Goal: Download file/media

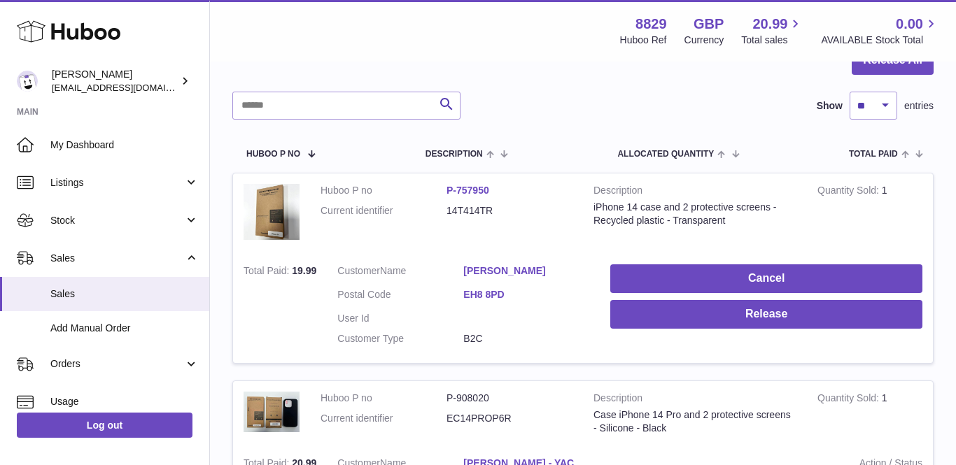
scroll to position [139, 0]
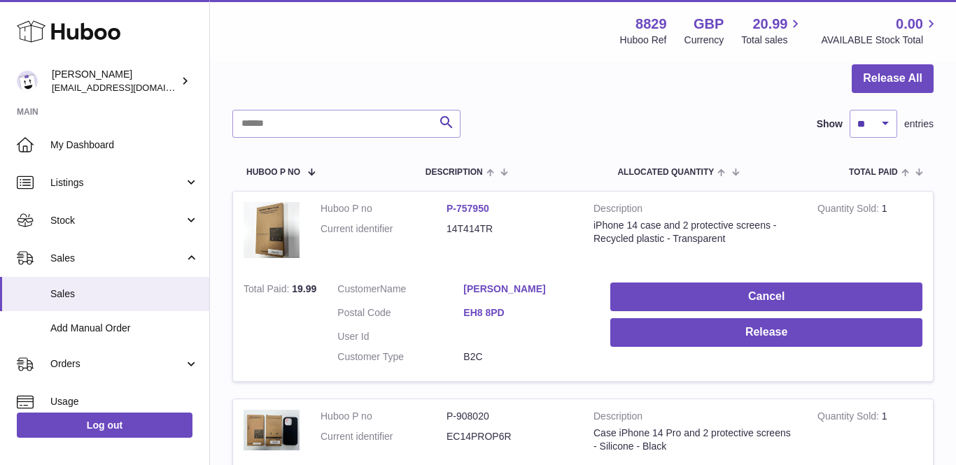
click at [504, 283] on link "[PERSON_NAME]" at bounding box center [526, 289] width 126 height 13
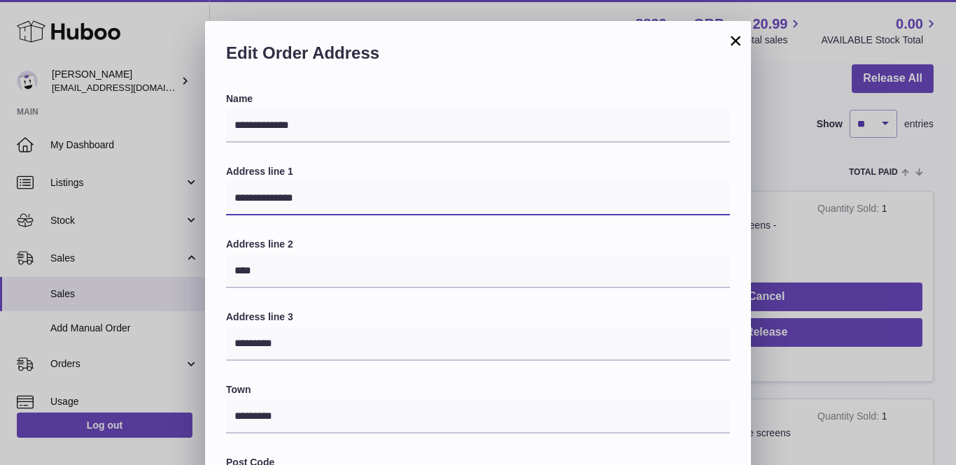
drag, startPoint x: 335, startPoint y: 195, endPoint x: 65, endPoint y: 159, distance: 271.9
paste input "**********"
click at [261, 196] on input "**********" at bounding box center [478, 199] width 504 height 34
type input "**********"
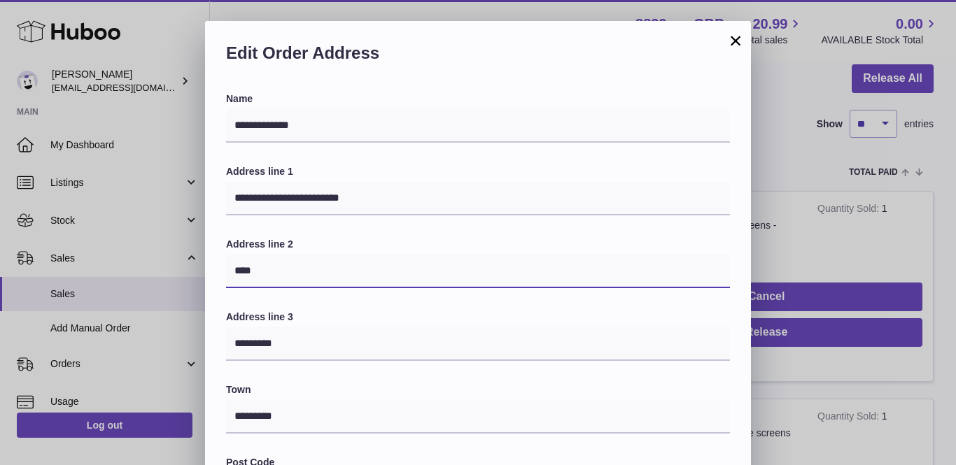
drag, startPoint x: 269, startPoint y: 270, endPoint x: 118, endPoint y: 224, distance: 157.4
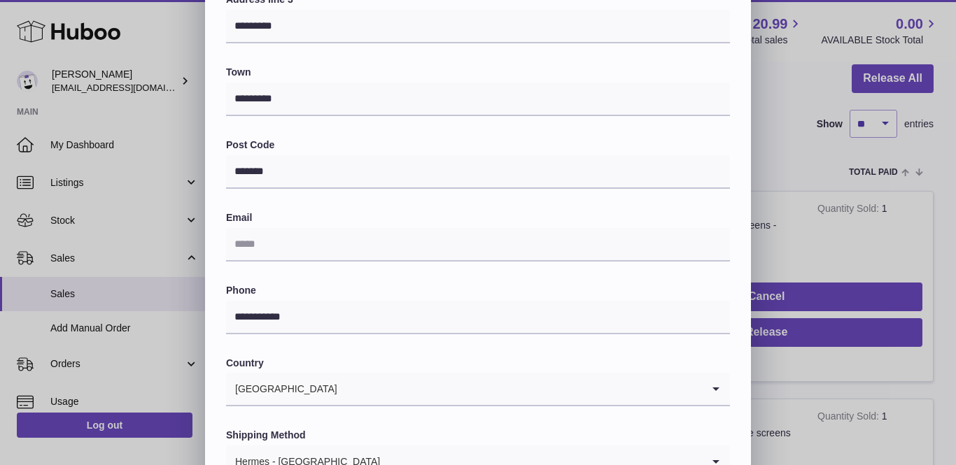
scroll to position [318, 0]
click at [253, 230] on input "text" at bounding box center [478, 244] width 504 height 34
paste input "**********"
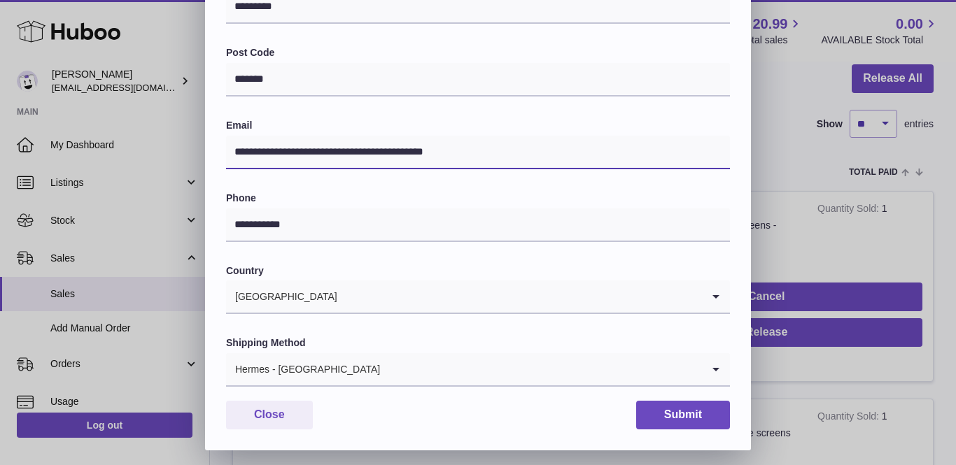
scroll to position [409, 0]
type input "**********"
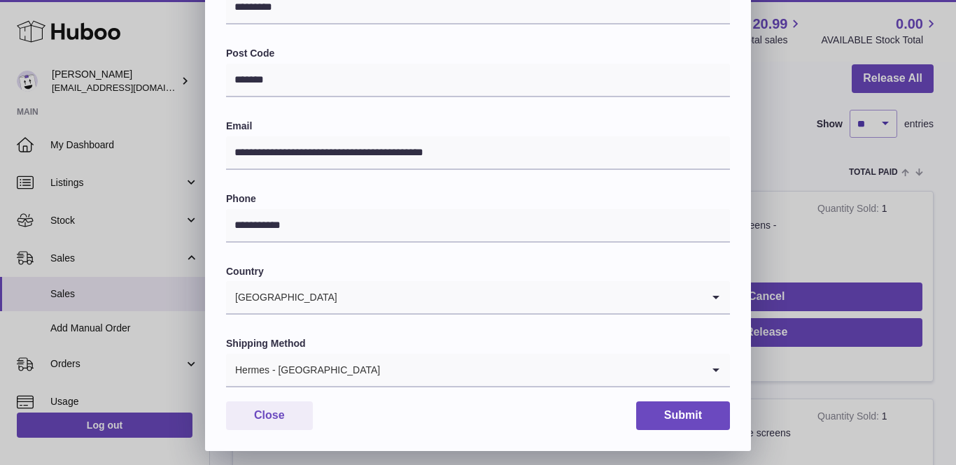
click at [381, 373] on input "Search for option" at bounding box center [541, 370] width 321 height 32
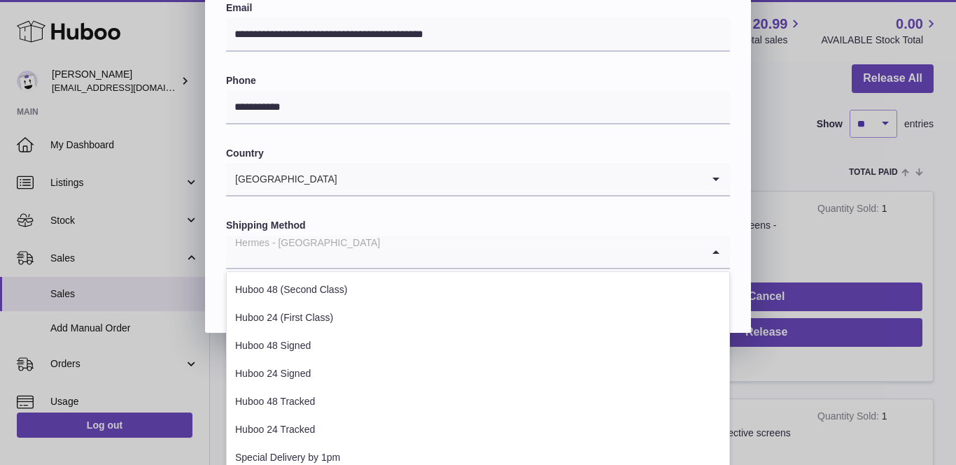
scroll to position [549, 0]
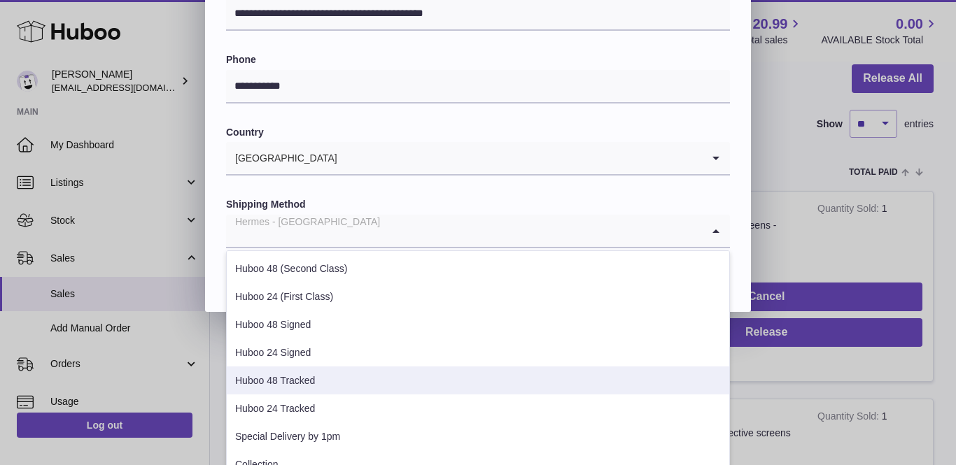
click at [311, 379] on li "Huboo 48 Tracked" at bounding box center [478, 381] width 503 height 28
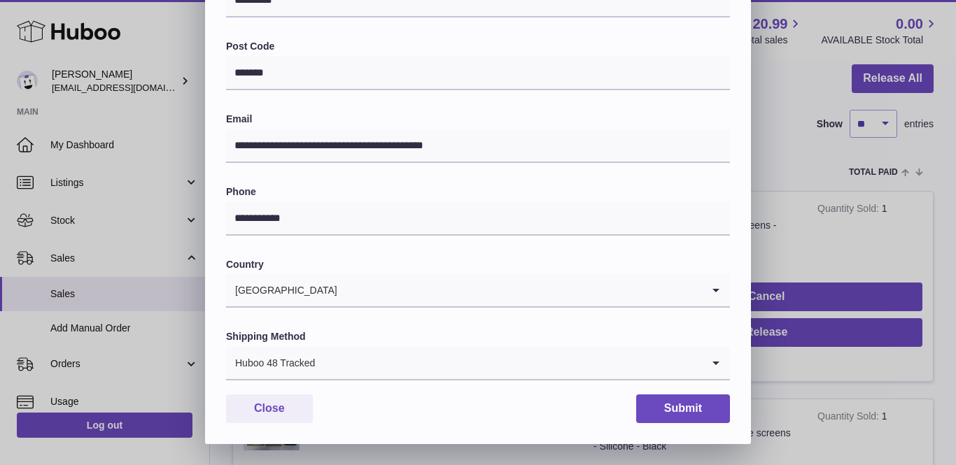
click at [714, 254] on div "**********" at bounding box center [478, 60] width 546 height 768
click at [708, 395] on button "Submit" at bounding box center [683, 409] width 94 height 29
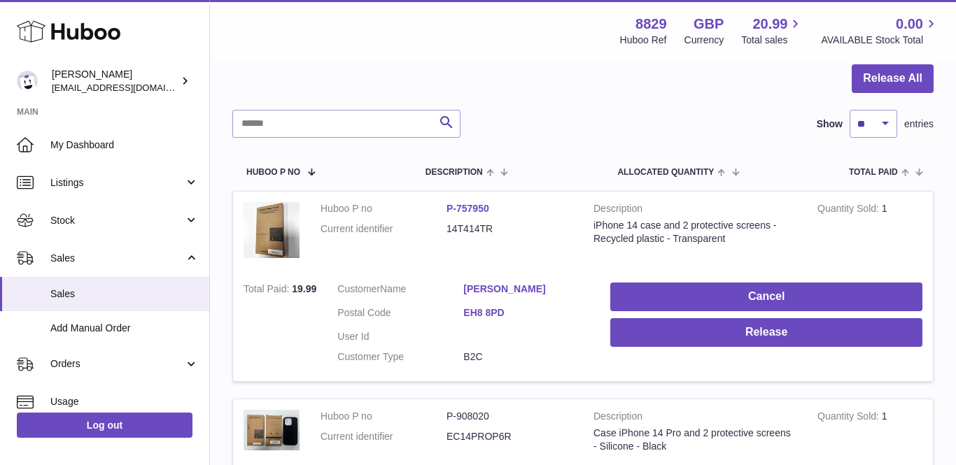
click at [489, 283] on link "[PERSON_NAME]" at bounding box center [526, 289] width 126 height 13
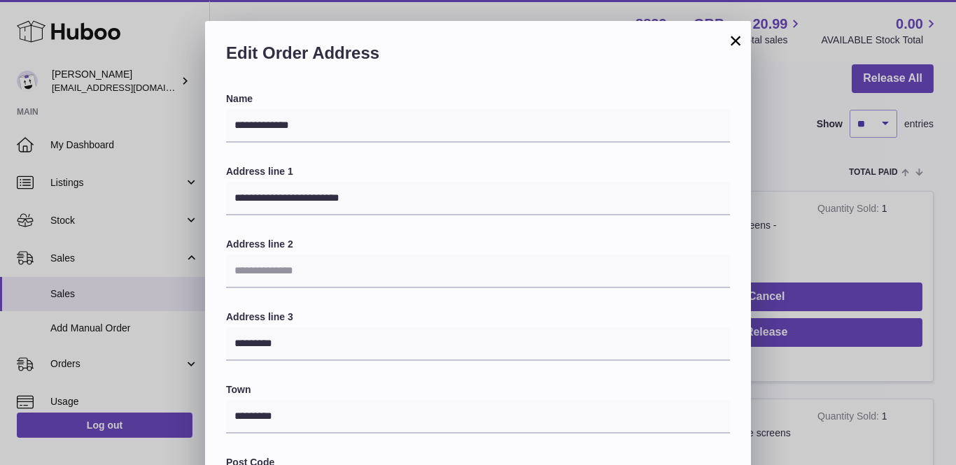
scroll to position [0, 0]
click at [736, 40] on button "×" at bounding box center [735, 40] width 17 height 17
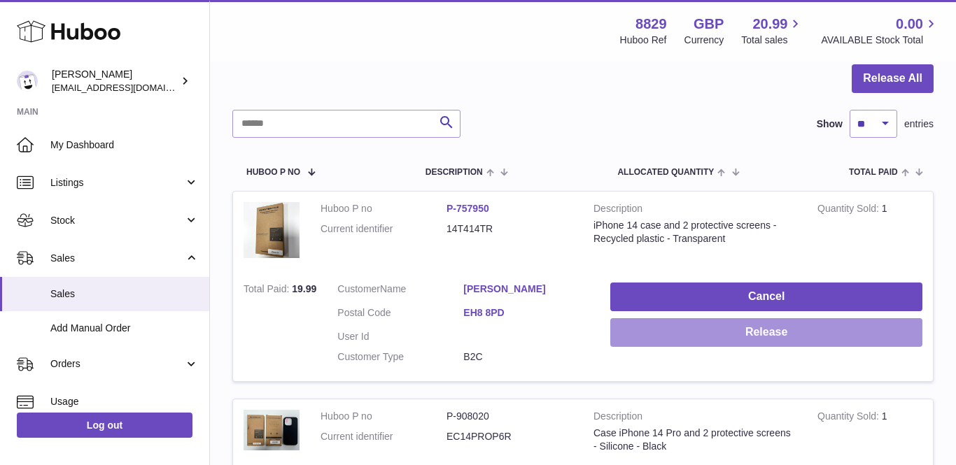
click at [695, 333] on button "Release" at bounding box center [766, 332] width 312 height 29
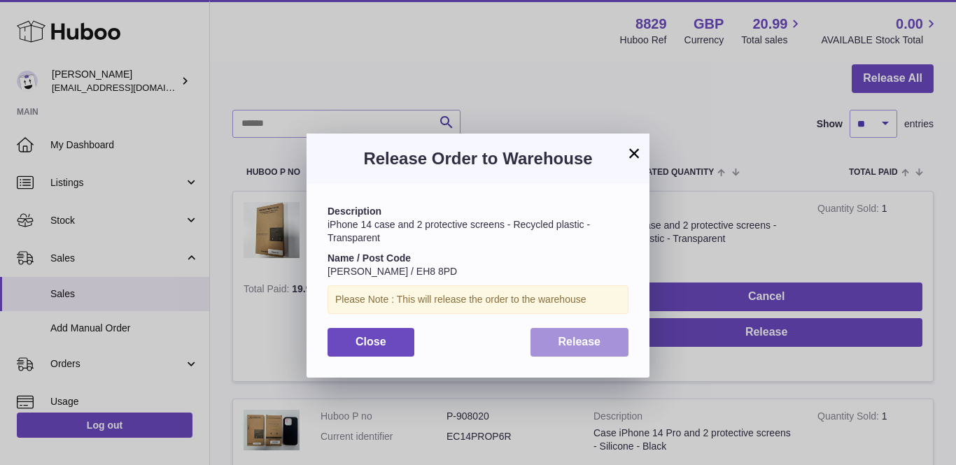
click at [590, 339] on span "Release" at bounding box center [580, 342] width 43 height 12
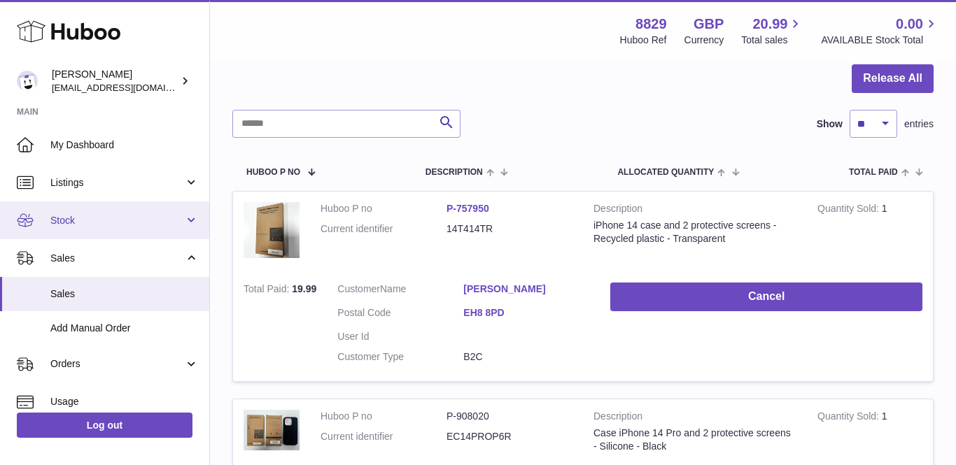
click at [66, 220] on span "Stock" at bounding box center [117, 220] width 134 height 13
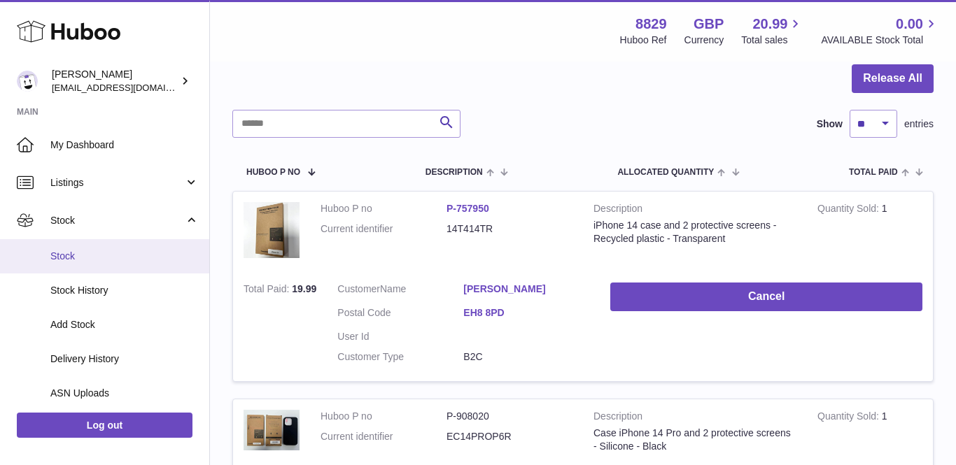
click at [81, 250] on span "Stock" at bounding box center [124, 256] width 148 height 13
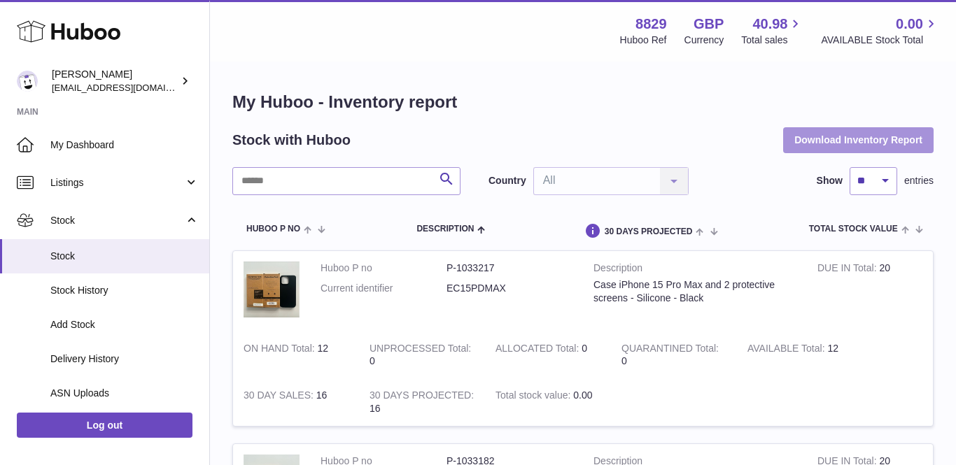
click at [827, 145] on button "Download Inventory Report" at bounding box center [858, 139] width 150 height 25
click at [820, 146] on button "Download Inventory Report" at bounding box center [858, 139] width 150 height 25
click at [820, 139] on button "Download Inventory Report" at bounding box center [858, 139] width 150 height 25
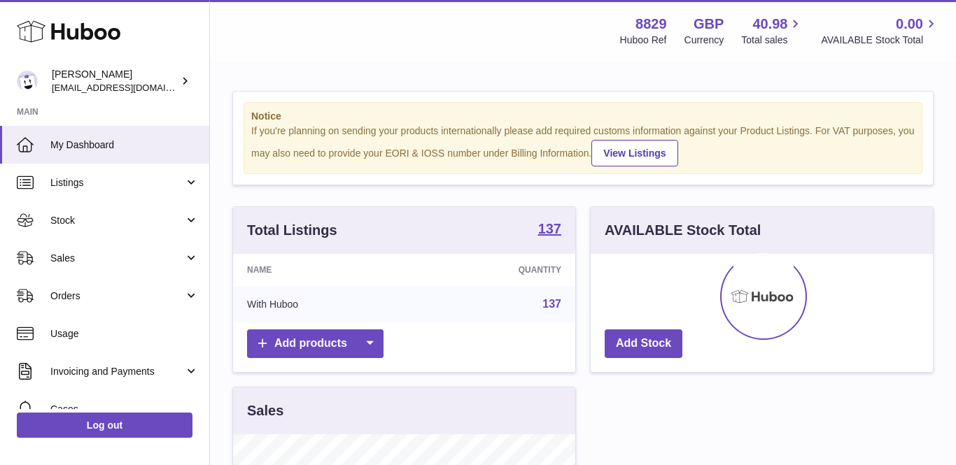
scroll to position [218, 342]
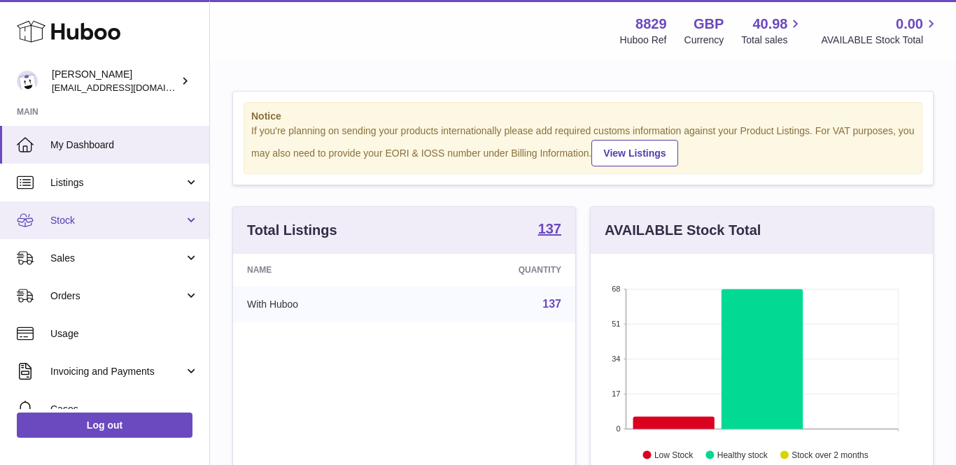
click at [79, 218] on span "Stock" at bounding box center [117, 220] width 134 height 13
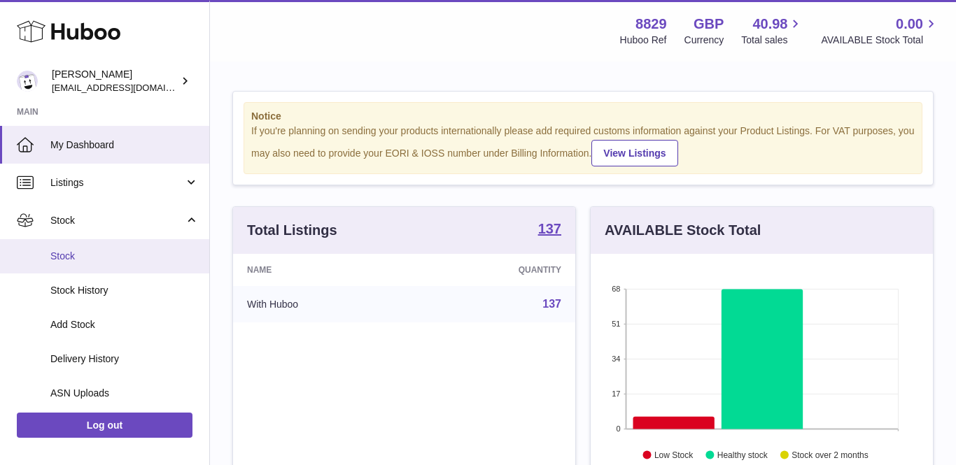
click at [77, 255] on span "Stock" at bounding box center [124, 256] width 148 height 13
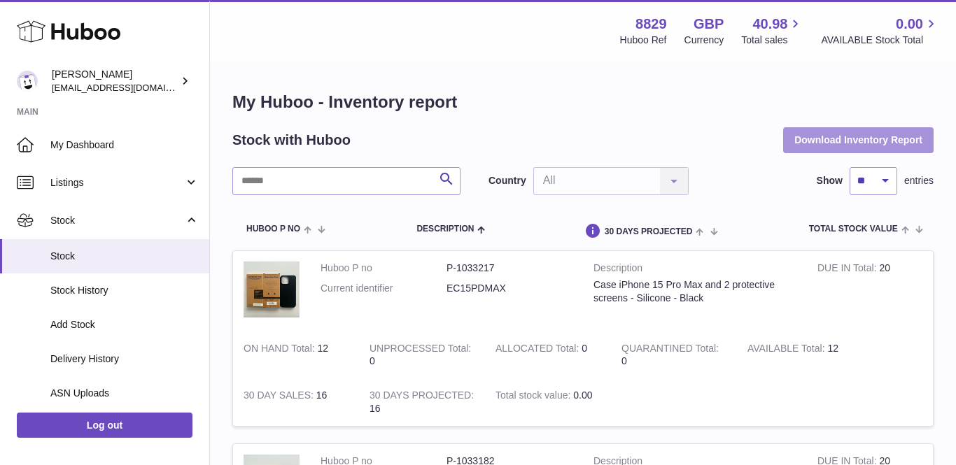
click at [801, 141] on button "Download Inventory Report" at bounding box center [858, 139] width 150 height 25
